Goal: Check status: Check status

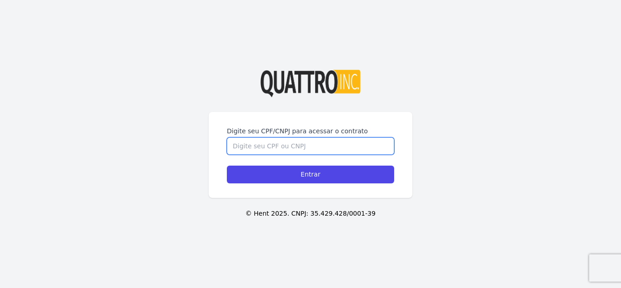
click at [329, 151] on input "Digite seu CPF/CNPJ para acessar o contrato" at bounding box center [310, 145] width 167 height 17
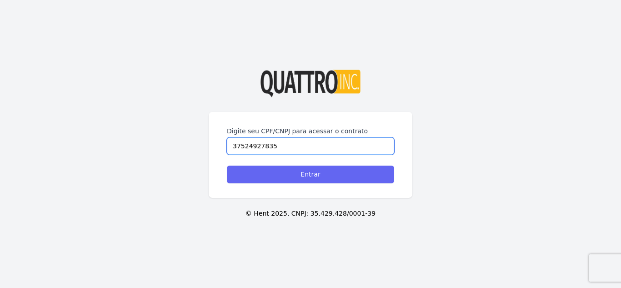
type input "37524927835"
click at [322, 175] on input "Entrar" at bounding box center [310, 174] width 167 height 18
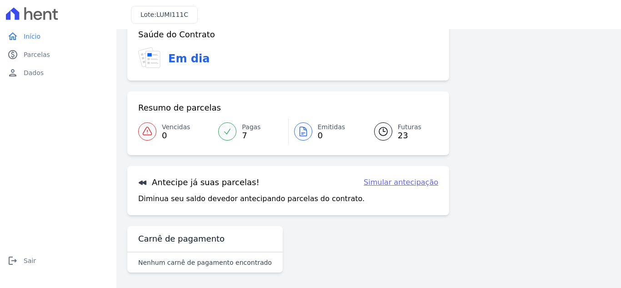
scroll to position [59, 0]
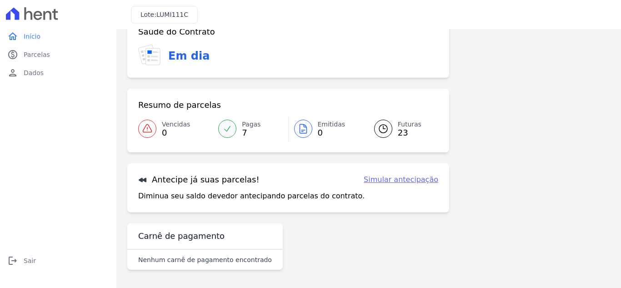
click at [390, 180] on link "Simular antecipação" at bounding box center [401, 179] width 75 height 11
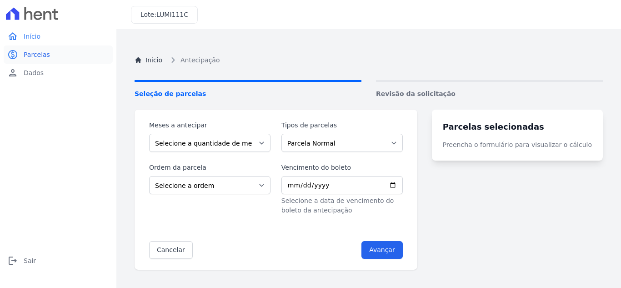
click at [32, 56] on span "Parcelas" at bounding box center [37, 54] width 26 height 9
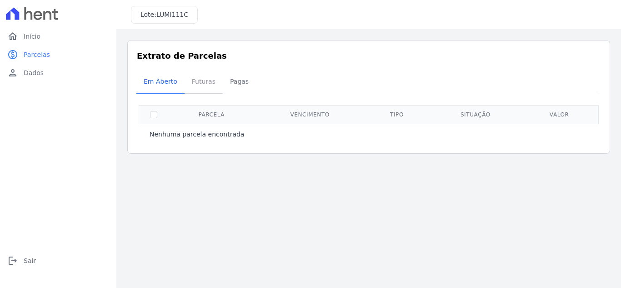
click at [195, 83] on span "Futuras" at bounding box center [203, 81] width 35 height 18
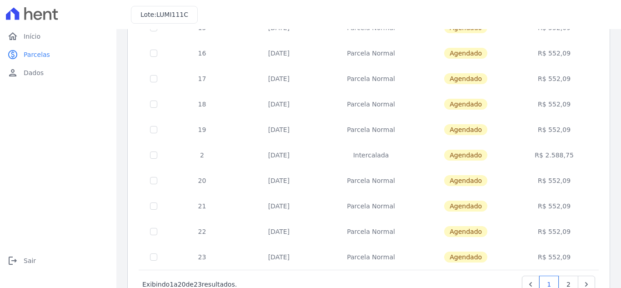
scroll to position [398, 0]
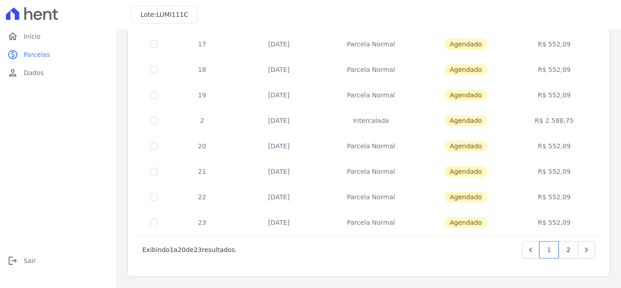
drag, startPoint x: 264, startPoint y: 145, endPoint x: 562, endPoint y: 150, distance: 298.2
click at [562, 150] on tr "20 02/12/2026 Parcela Normal Agendado R$ 552,09" at bounding box center [368, 145] width 459 height 25
drag, startPoint x: 263, startPoint y: 120, endPoint x: 568, endPoint y: 118, distance: 305.0
click at [568, 118] on tr "2 20/12/2026 Intercalada Agendado R$ 2.588,75" at bounding box center [368, 120] width 459 height 25
click at [564, 248] on link "2" at bounding box center [569, 249] width 20 height 17
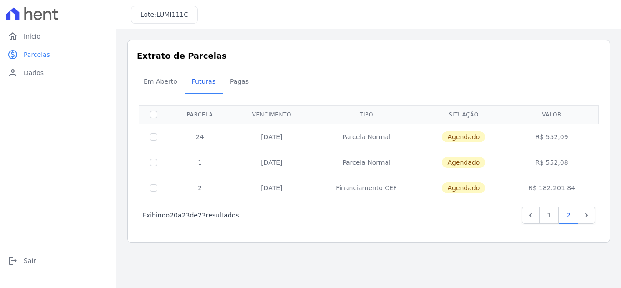
drag, startPoint x: 198, startPoint y: 135, endPoint x: 575, endPoint y: 162, distance: 378.6
click at [575, 162] on tbody "24 02/04/2027 Parcela Normal Agendado R$ 552,09 1 02/05/2027 Parcela Normal Age…" at bounding box center [368, 162] width 459 height 77
click at [464, 72] on div "Em Aberto Futuras Pagas" at bounding box center [368, 82] width 464 height 22
drag, startPoint x: 198, startPoint y: 135, endPoint x: 505, endPoint y: 158, distance: 308.1
click at [570, 167] on tbody "24 02/04/2027 Parcela Normal Agendado R$ 552,09 1 02/05/2027 Parcela Normal Age…" at bounding box center [368, 162] width 459 height 77
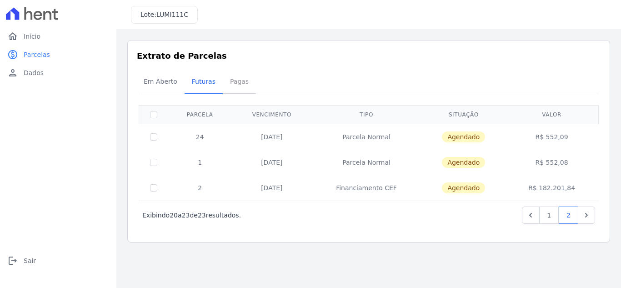
click at [238, 82] on span "Pagas" at bounding box center [240, 81] width 30 height 18
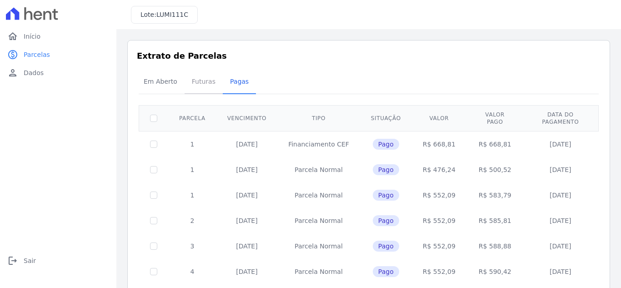
click at [202, 84] on span "Futuras" at bounding box center [203, 81] width 35 height 18
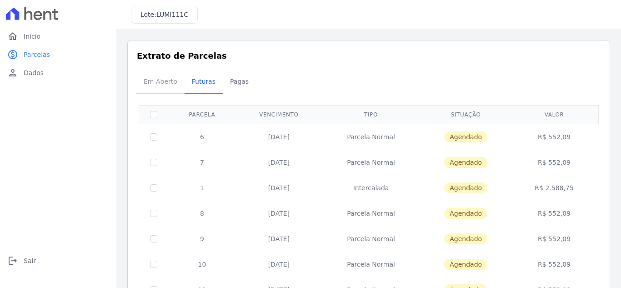
click at [162, 82] on span "Em Aberto" at bounding box center [160, 81] width 45 height 18
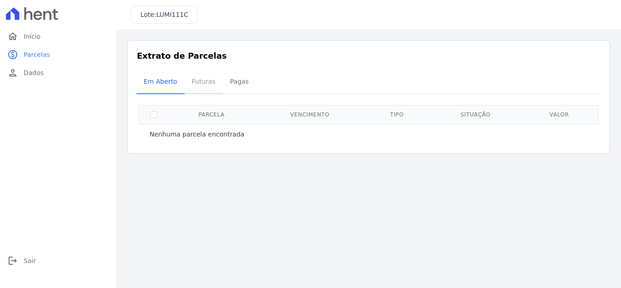
click at [204, 80] on span "Futuras" at bounding box center [203, 81] width 35 height 18
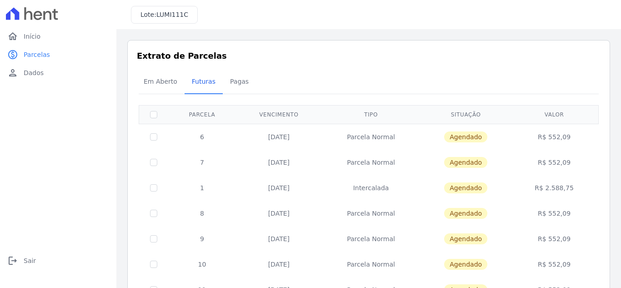
drag, startPoint x: 264, startPoint y: 136, endPoint x: 563, endPoint y: 140, distance: 299.1
click at [563, 140] on tr "6 02/10/2025 Parcela Normal Agendado R$ 552,09" at bounding box center [368, 137] width 459 height 26
drag, startPoint x: 264, startPoint y: 162, endPoint x: 565, endPoint y: 158, distance: 301.4
click at [565, 158] on tr "7 02/11/2025 Parcela Normal Agendado R$ 552,09" at bounding box center [368, 162] width 459 height 25
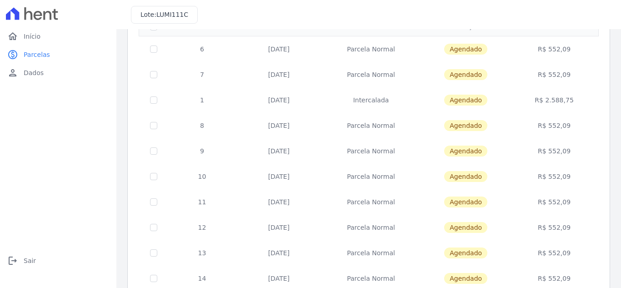
scroll to position [91, 0]
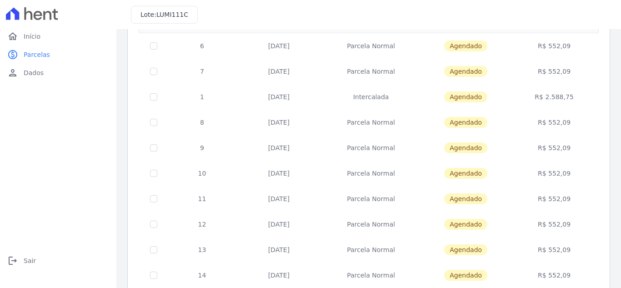
drag, startPoint x: 263, startPoint y: 97, endPoint x: 568, endPoint y: 96, distance: 304.5
click at [568, 96] on tr "1 20/12/2025 Intercalada Agendado R$ 2.588,75" at bounding box center [368, 96] width 459 height 25
drag, startPoint x: 264, startPoint y: 123, endPoint x: 574, endPoint y: 122, distance: 310.0
click at [574, 122] on tr "8 02/12/2025 Parcela Normal Agendado R$ 552,09" at bounding box center [368, 122] width 459 height 25
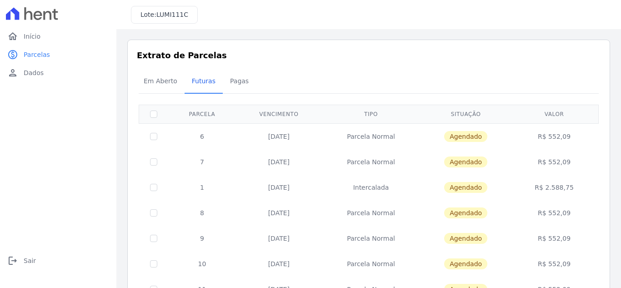
scroll to position [0, 0]
drag, startPoint x: 528, startPoint y: 60, endPoint x: 524, endPoint y: 76, distance: 16.4
click at [528, 60] on h3 "Extrato de Parcelas" at bounding box center [369, 56] width 464 height 12
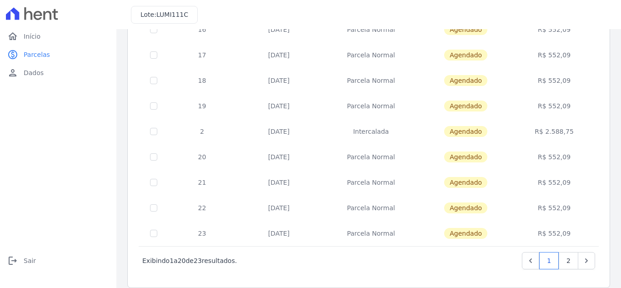
scroll to position [398, 0]
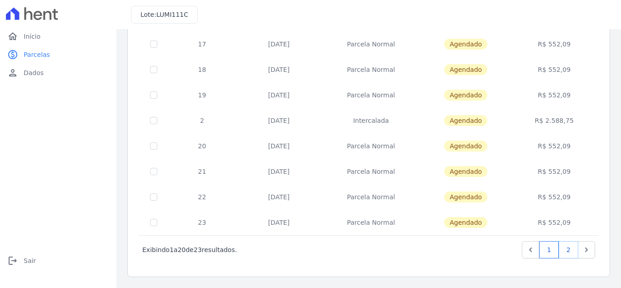
click at [563, 251] on link "2" at bounding box center [569, 249] width 20 height 17
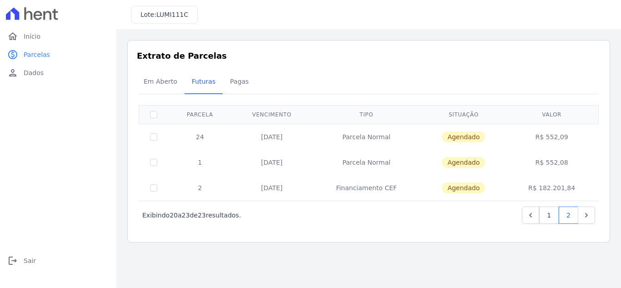
drag, startPoint x: 198, startPoint y: 137, endPoint x: 574, endPoint y: 161, distance: 377.5
click at [574, 161] on tbody "24 02/04/2027 Parcela Normal Agendado R$ 552,09 1 02/05/2027 Parcela Normal Age…" at bounding box center [368, 162] width 459 height 77
click at [228, 81] on span "Pagas" at bounding box center [240, 81] width 30 height 18
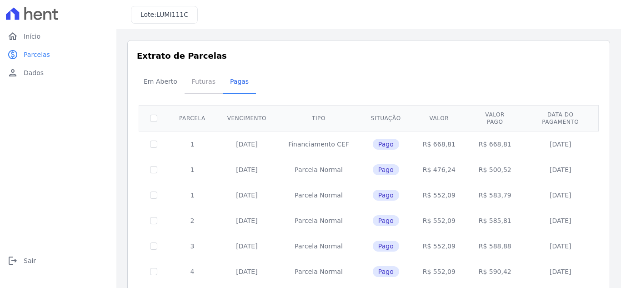
click at [198, 85] on span "Futuras" at bounding box center [203, 81] width 35 height 18
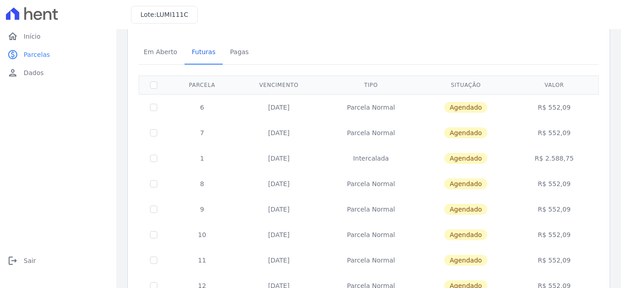
scroll to position [45, 0]
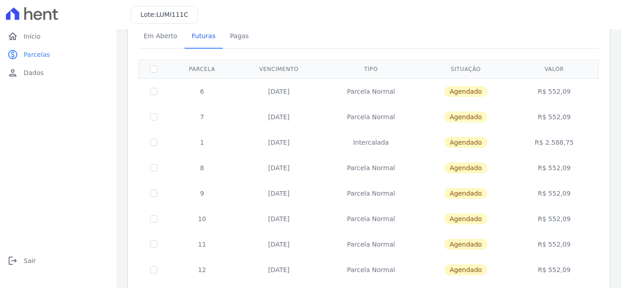
drag, startPoint x: 264, startPoint y: 142, endPoint x: 571, endPoint y: 151, distance: 307.8
click at [571, 151] on tr "1 20/12/2025 Intercalada Agendado R$ 2.588,75" at bounding box center [368, 142] width 459 height 25
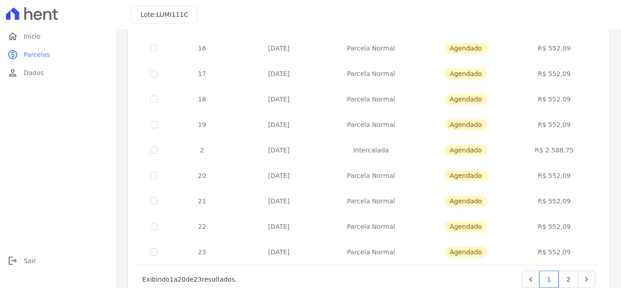
scroll to position [353, 0]
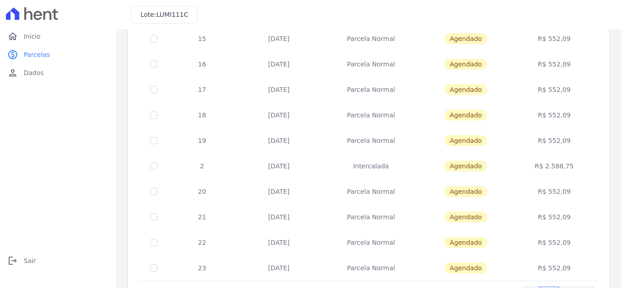
drag, startPoint x: 264, startPoint y: 165, endPoint x: 573, endPoint y: 169, distance: 309.1
click at [573, 169] on tr "2 20/12/2026 Intercalada Agendado R$ 2.588,75" at bounding box center [368, 165] width 459 height 25
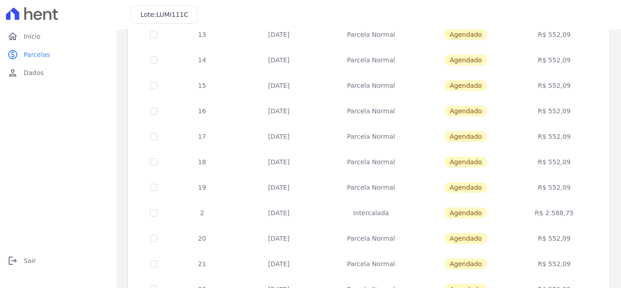
scroll to position [357, 0]
drag, startPoint x: 197, startPoint y: 90, endPoint x: 566, endPoint y: 261, distance: 406.3
click at [566, 261] on tbody "6 02/10/2025 Parcela Normal Agendado R$ 552,09 7 02/11/2025 Parcela Normal Agen…" at bounding box center [368, 20] width 459 height 509
click at [579, 245] on td "R$ 552,09" at bounding box center [553, 237] width 85 height 25
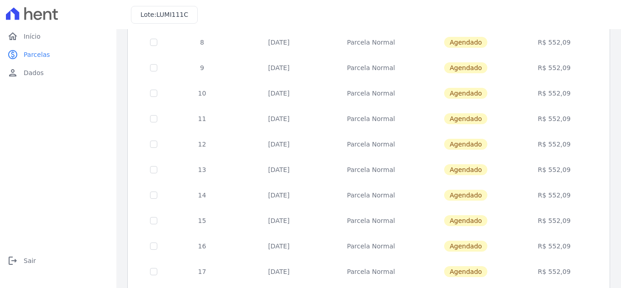
scroll to position [0, 0]
